Goal: Transaction & Acquisition: Book appointment/travel/reservation

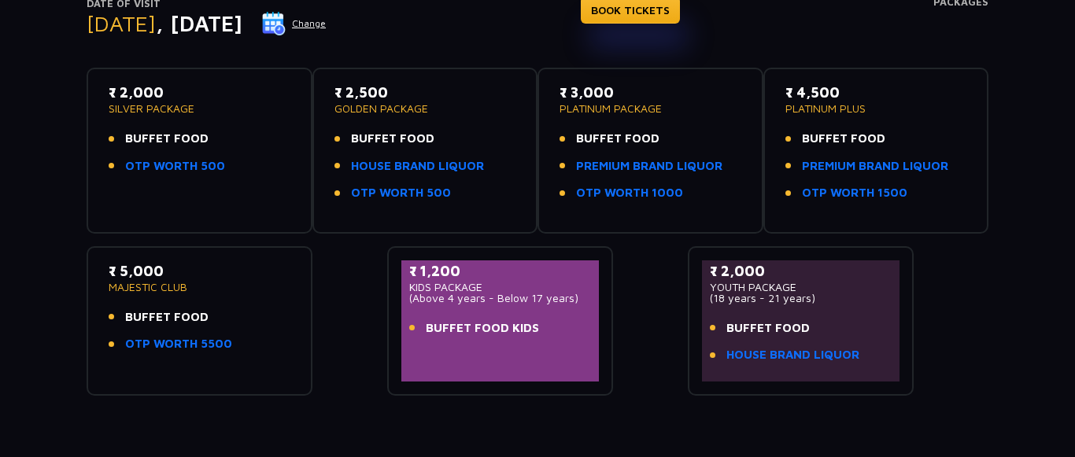
scroll to position [172, 0]
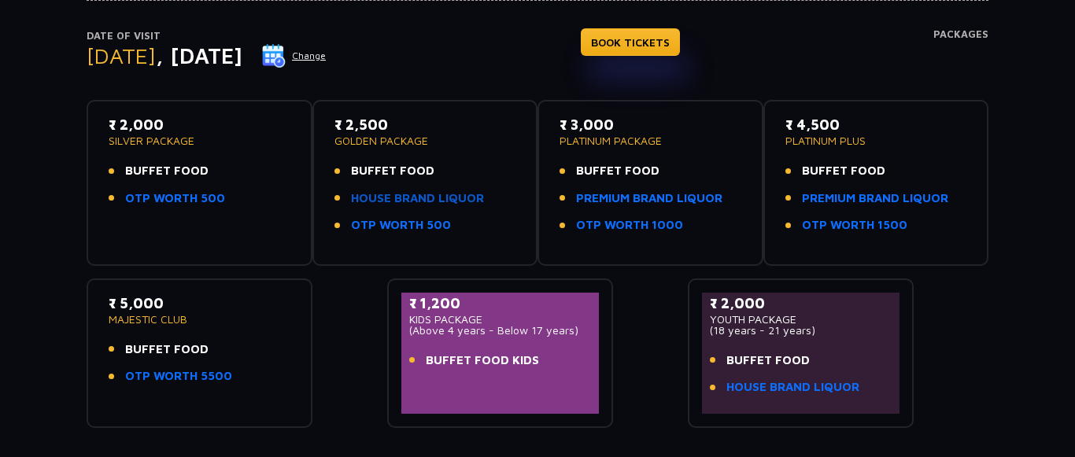
click at [402, 201] on link "HOUSE BRAND LIQUOR" at bounding box center [417, 199] width 133 height 18
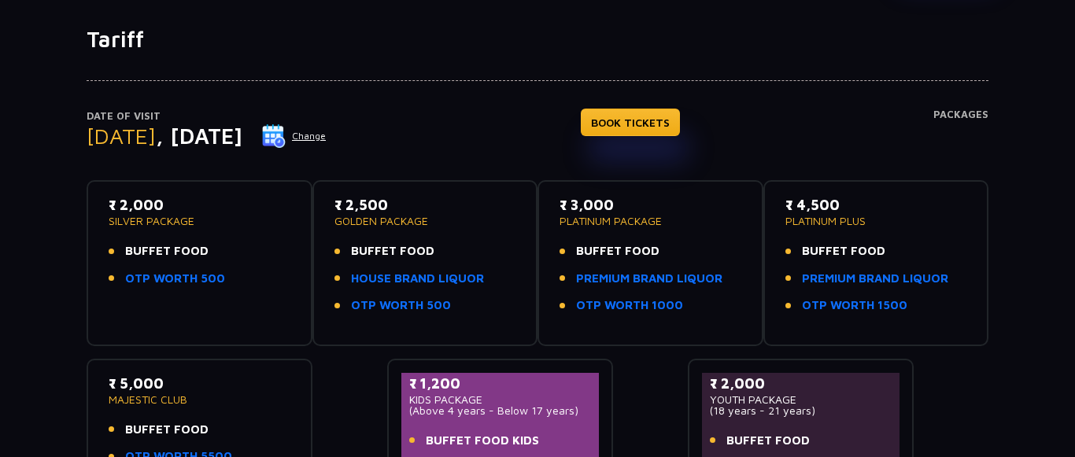
click at [327, 132] on button "Change" at bounding box center [293, 136] width 65 height 25
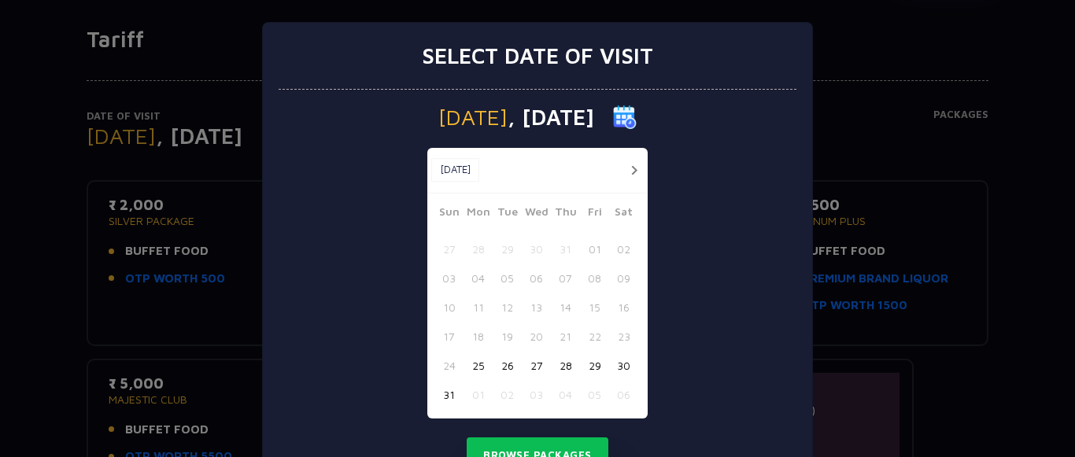
click at [634, 165] on button "button" at bounding box center [634, 171] width 20 height 20
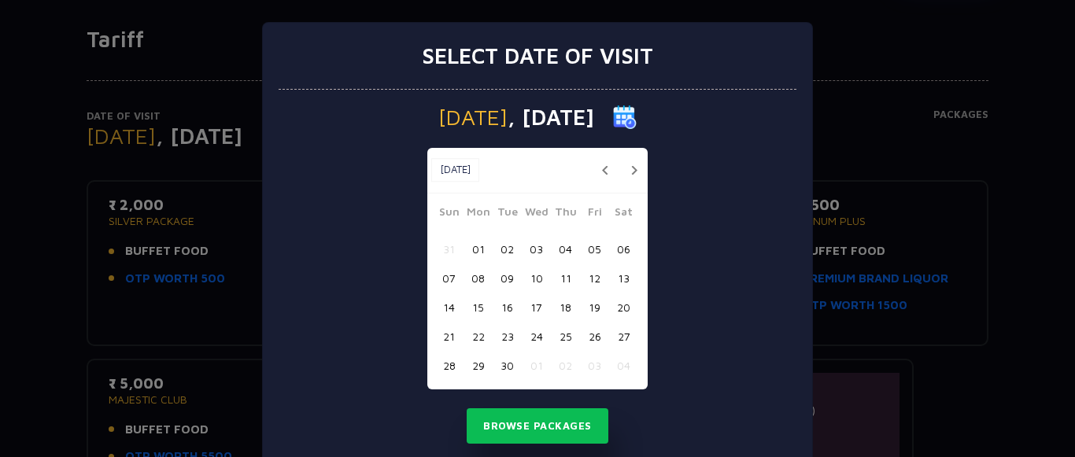
click at [634, 165] on button "button" at bounding box center [634, 171] width 20 height 20
click at [590, 335] on button "24" at bounding box center [594, 336] width 29 height 29
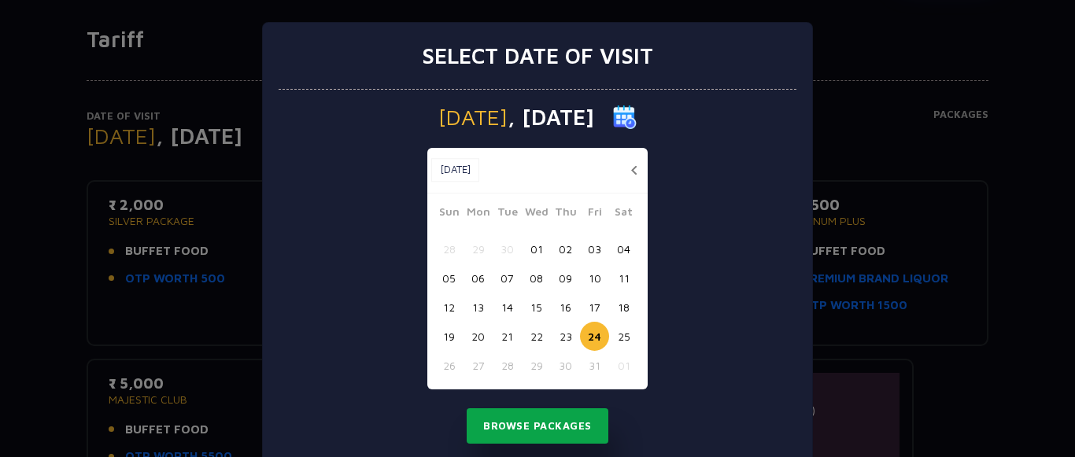
click at [542, 426] on button "Browse Packages" at bounding box center [538, 427] width 142 height 36
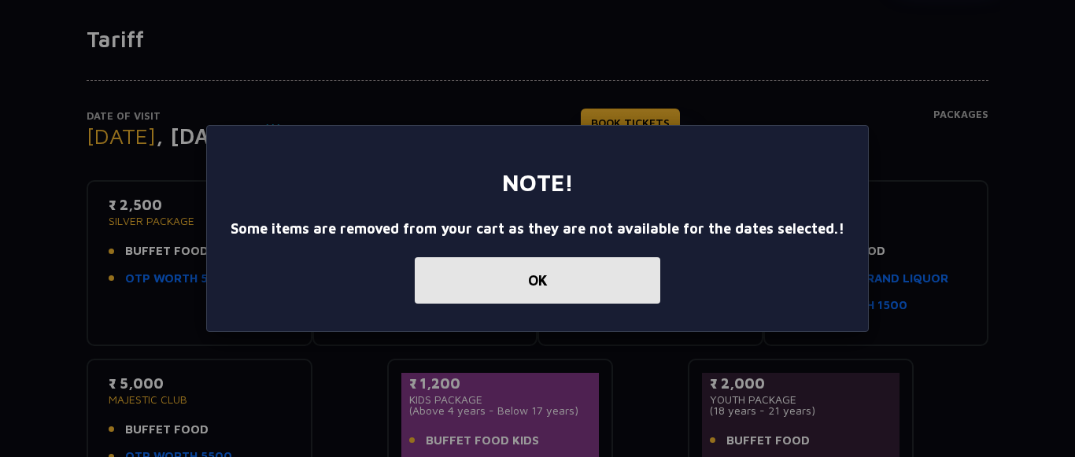
click at [538, 282] on button "OK" at bounding box center [538, 280] width 246 height 46
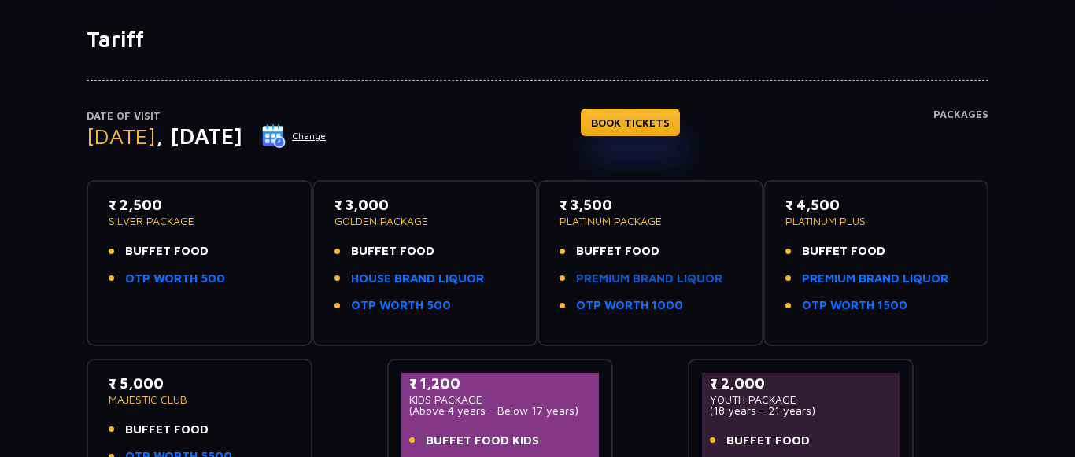
click at [609, 276] on link "PREMIUM BRAND LIQUOR" at bounding box center [649, 279] width 146 height 18
click at [646, 114] on link "BOOK TICKETS" at bounding box center [630, 123] width 99 height 28
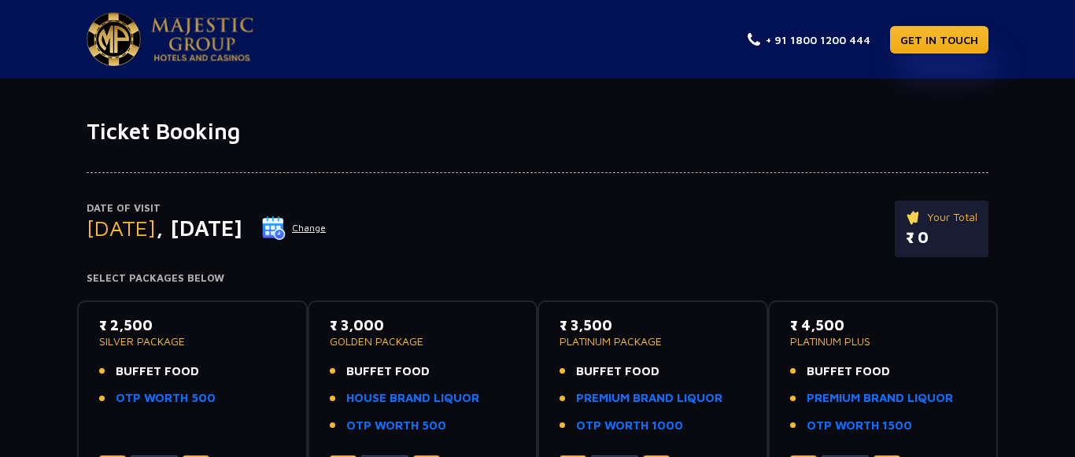
scroll to position [161, 0]
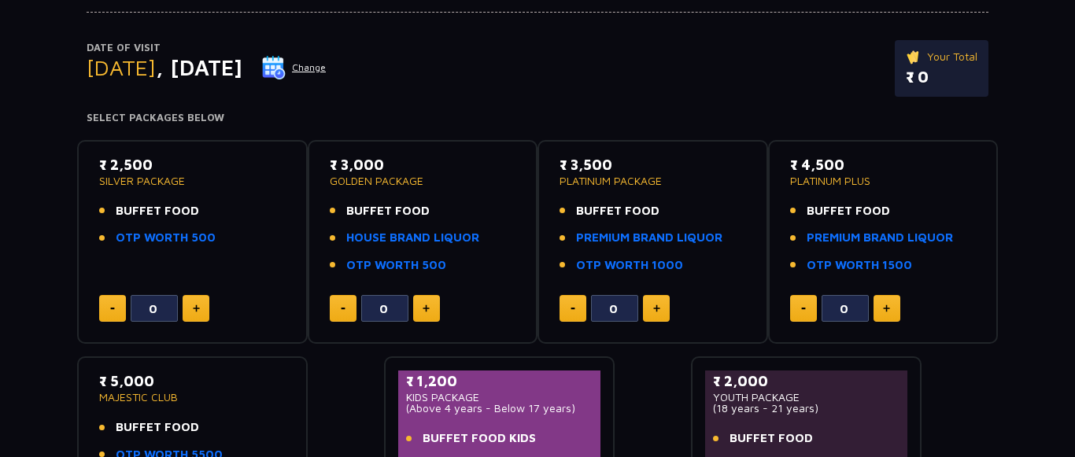
click at [649, 309] on button at bounding box center [656, 308] width 27 height 27
click at [651, 308] on button at bounding box center [656, 308] width 27 height 27
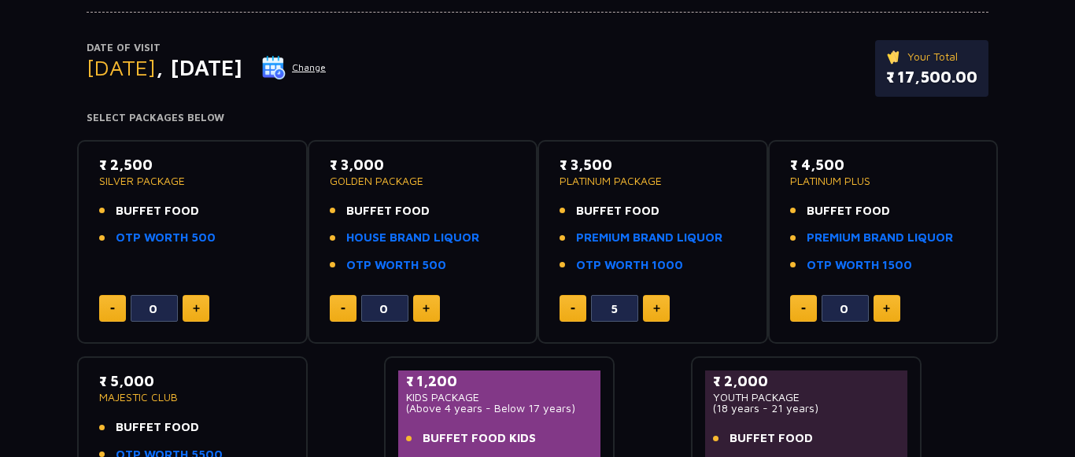
click at [651, 308] on button at bounding box center [656, 308] width 27 height 27
click at [658, 306] on img at bounding box center [656, 309] width 7 height 8
type input "8"
click at [200, 313] on button at bounding box center [196, 308] width 27 height 27
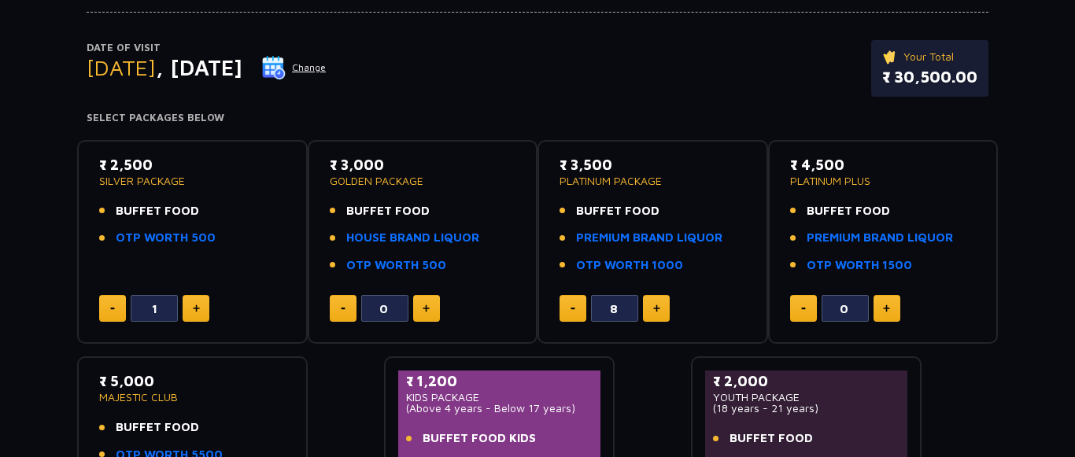
click at [200, 313] on button at bounding box center [196, 308] width 27 height 27
type input "2"
click at [568, 310] on button at bounding box center [573, 308] width 27 height 27
type input "6"
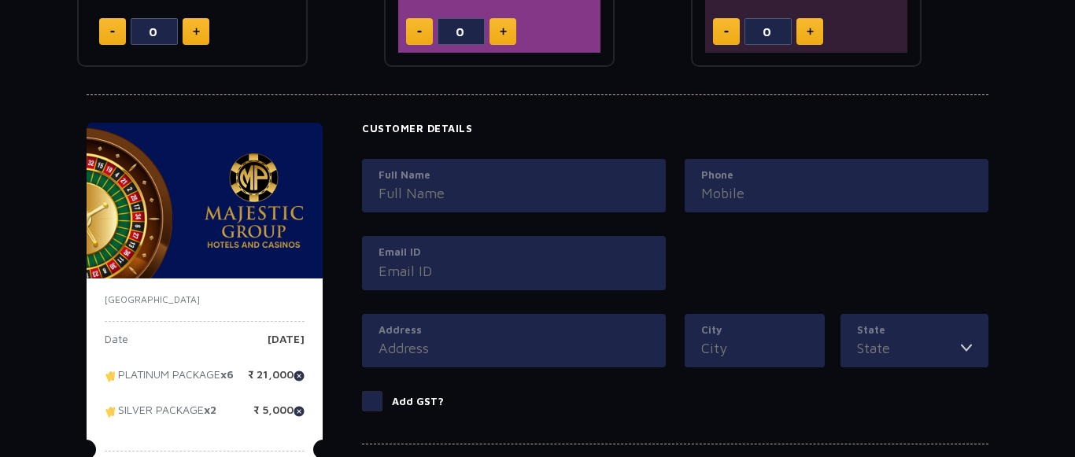
scroll to position [642, 0]
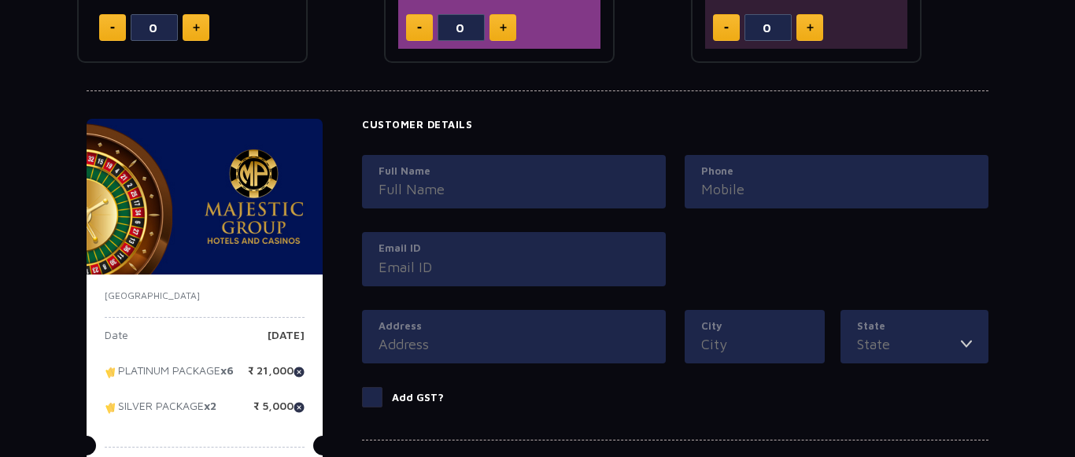
click at [425, 194] on input "Full Name" at bounding box center [514, 189] width 271 height 21
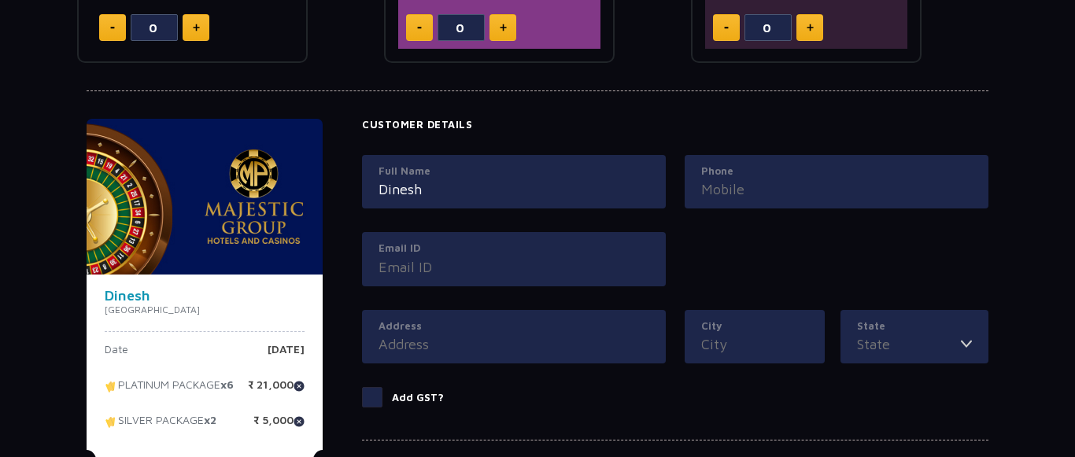
type input "Dinesh"
type input "8976458215"
type input "dineshtulaskar2605@gmail.com"
click at [738, 350] on input "City" at bounding box center [754, 344] width 107 height 21
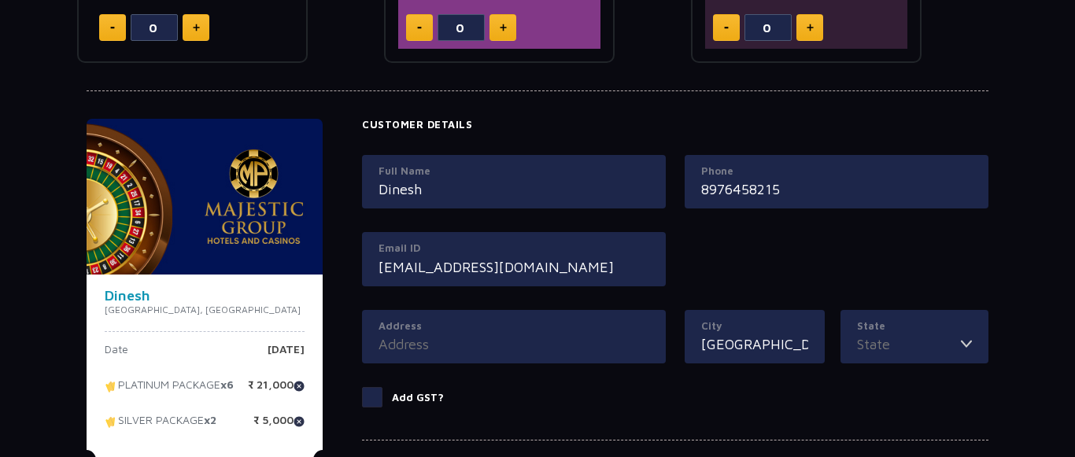
type input "Mumbai"
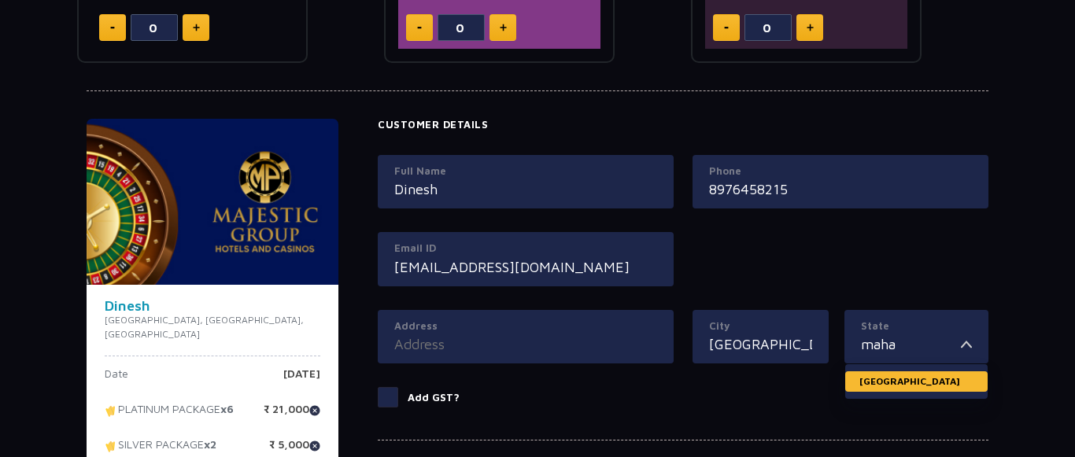
click at [887, 390] on li "Maharashtra" at bounding box center [916, 382] width 142 height 20
type input "Maharashtra"
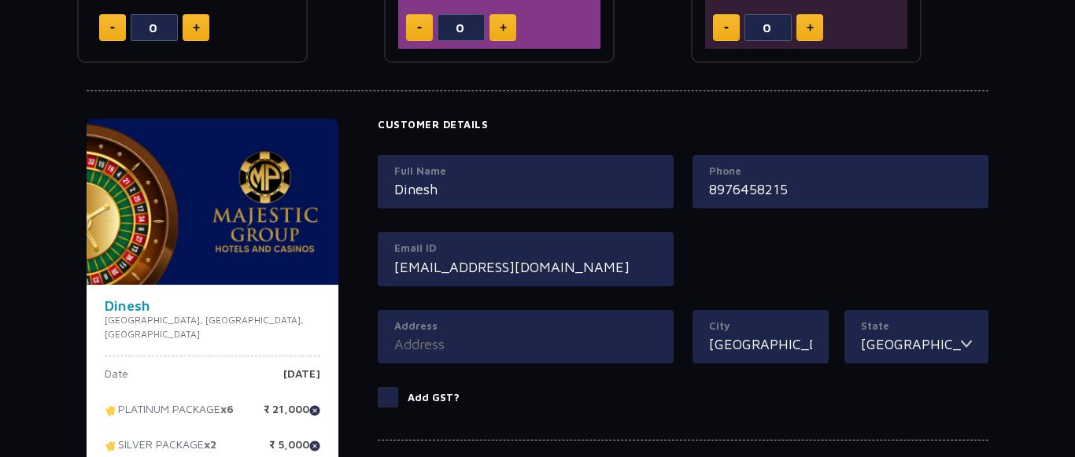
click at [442, 351] on input "Address" at bounding box center [525, 344] width 263 height 21
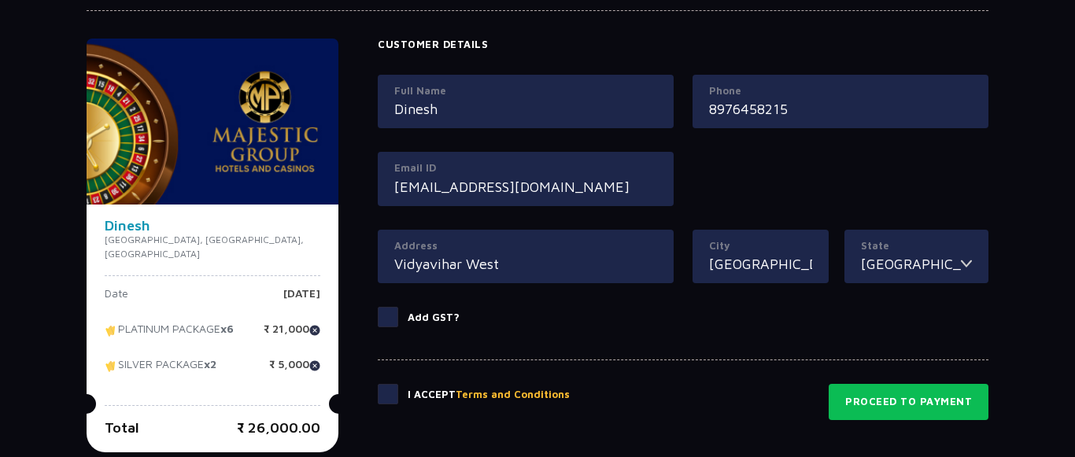
scroll to position [803, 0]
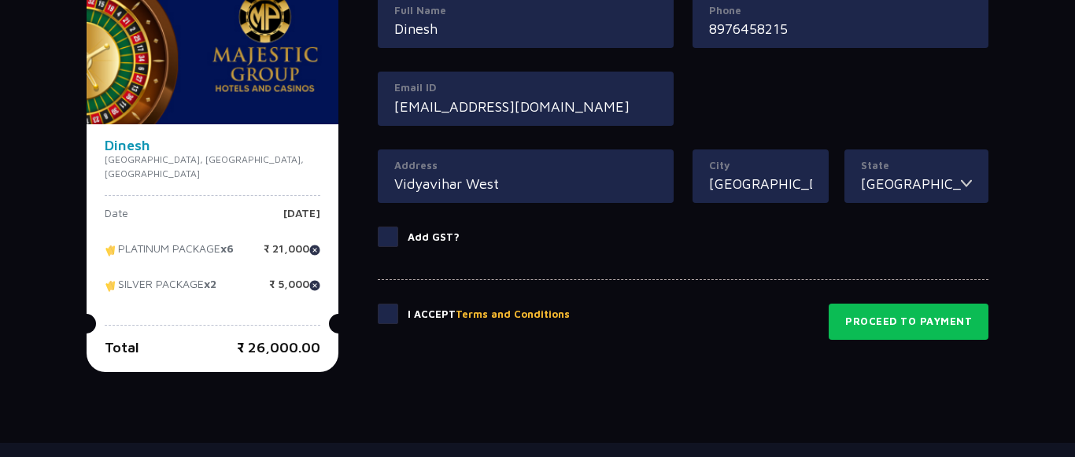
type input "Vidyavihar West"
click at [378, 320] on span at bounding box center [388, 314] width 20 height 20
click at [0, 0] on input "checkbox" at bounding box center [0, 0] width 0 height 0
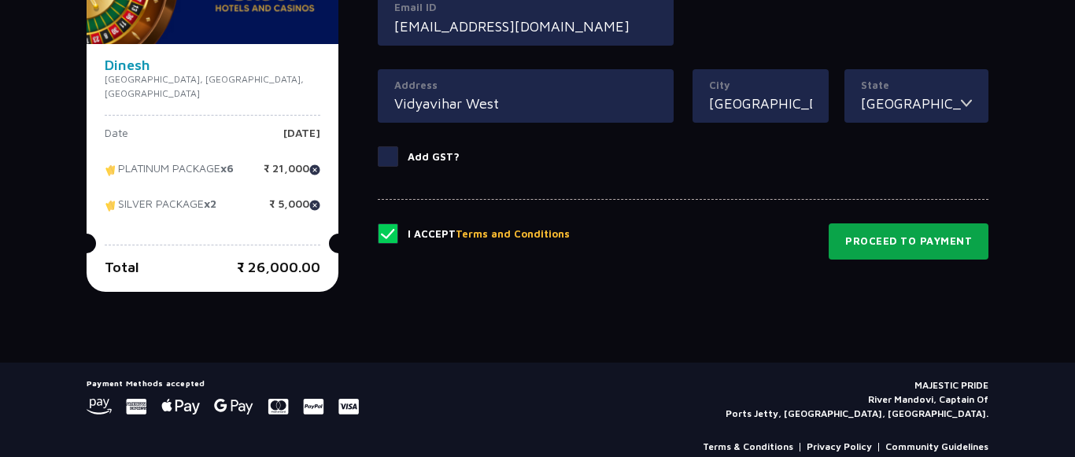
click at [899, 238] on button "Proceed to Payment" at bounding box center [909, 242] width 160 height 36
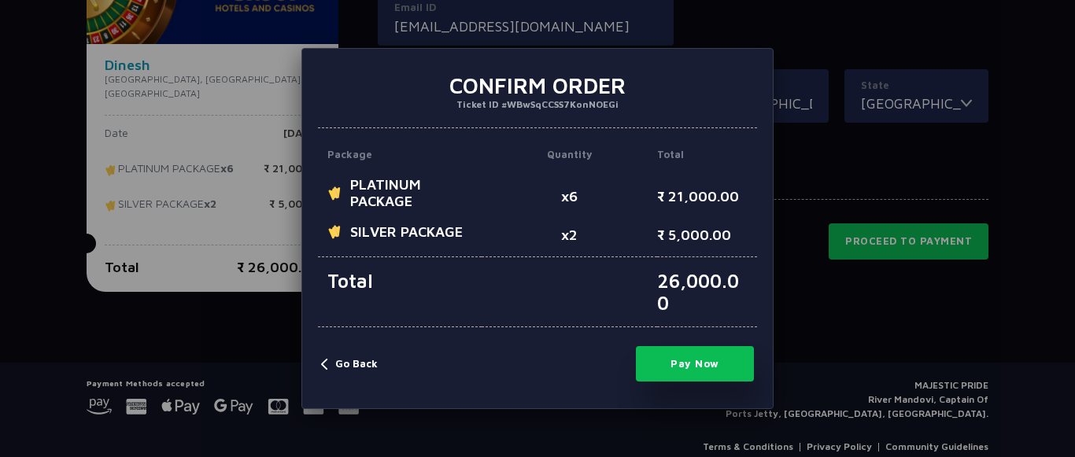
click at [338, 363] on button "Go Back" at bounding box center [349, 365] width 57 height 16
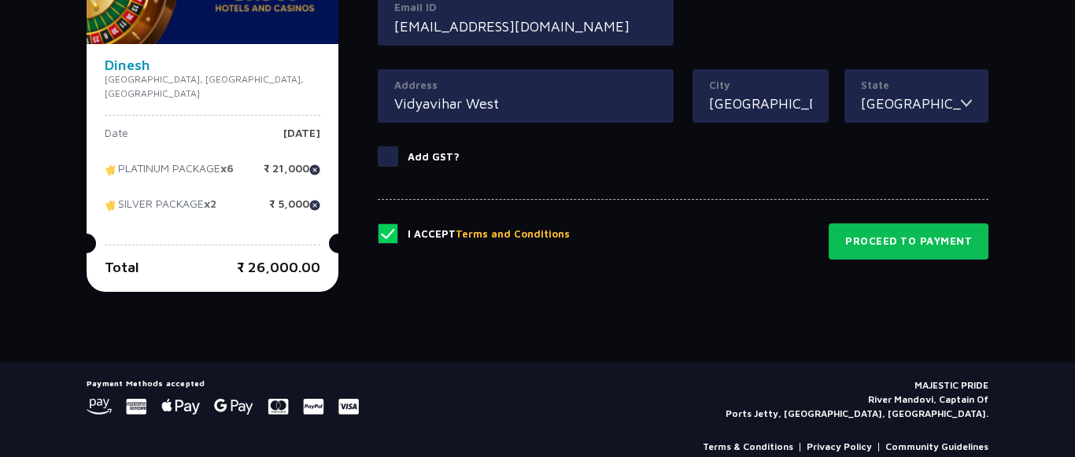
click at [933, 390] on p "MAJESTIC PRIDE River Mandovi, Captain Of Ports Jetty, Panaji, Goa." at bounding box center [857, 400] width 263 height 43
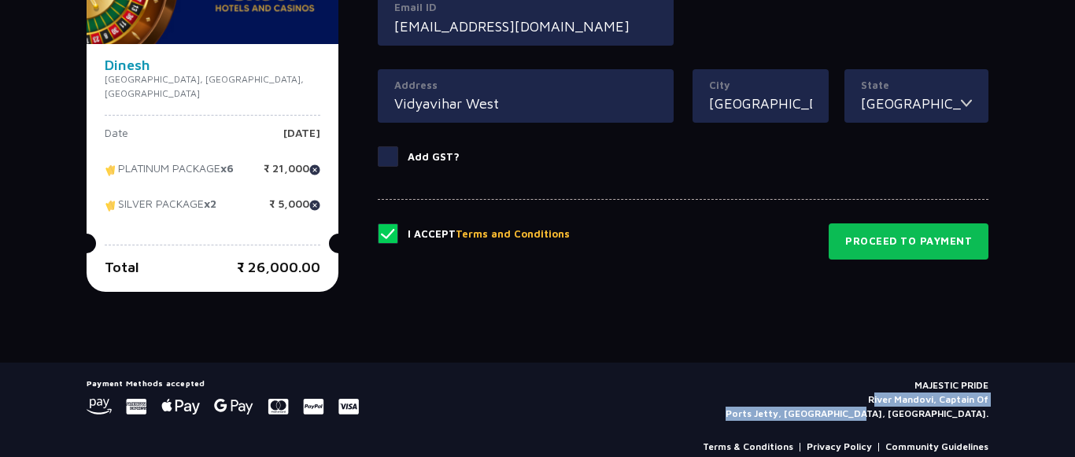
drag, startPoint x: 856, startPoint y: 369, endPoint x: 993, endPoint y: 391, distance: 138.7
click at [993, 391] on div "Payment Methods accepted MAJESTIC PRIDE River Mandovi, Captain Of Ports Jetty, …" at bounding box center [537, 422] width 921 height 87
drag, startPoint x: 993, startPoint y: 388, endPoint x: 907, endPoint y: 361, distance: 90.9
click at [941, 379] on div "Payment Methods accepted MAJESTIC PRIDE River Mandovi, Captain Of Ports Jetty, …" at bounding box center [537, 422] width 921 height 87
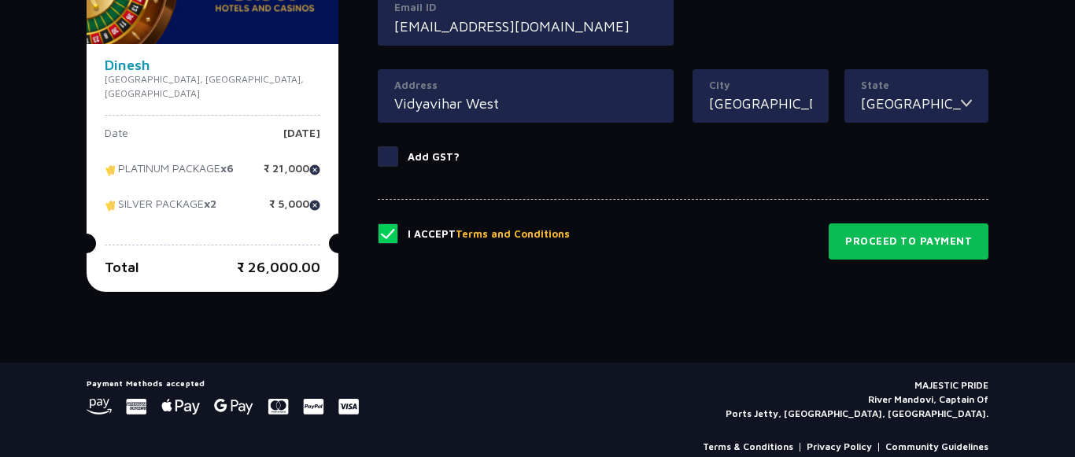
click at [938, 379] on p "MAJESTIC PRIDE River Mandovi, Captain Of Ports Jetty, Panaji, Goa." at bounding box center [857, 400] width 263 height 43
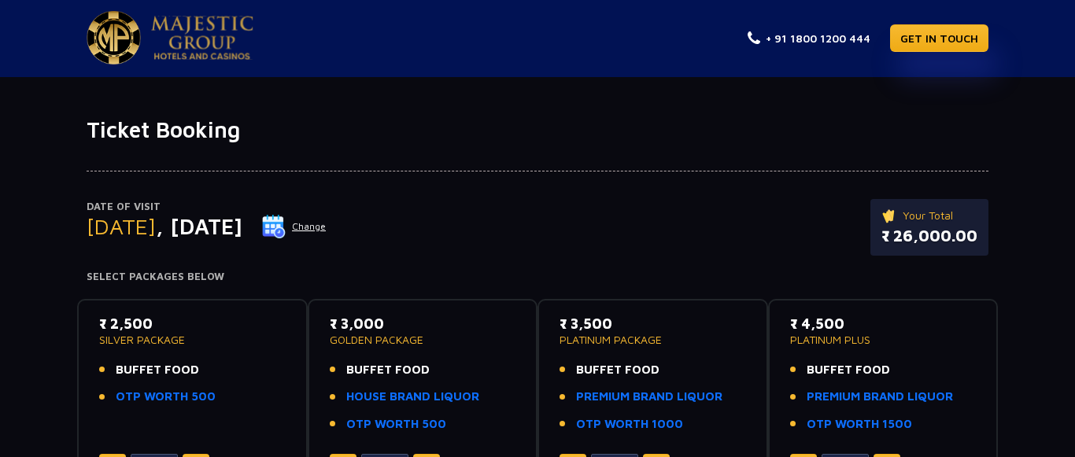
scroll to position [0, 0]
